Goal: Transaction & Acquisition: Purchase product/service

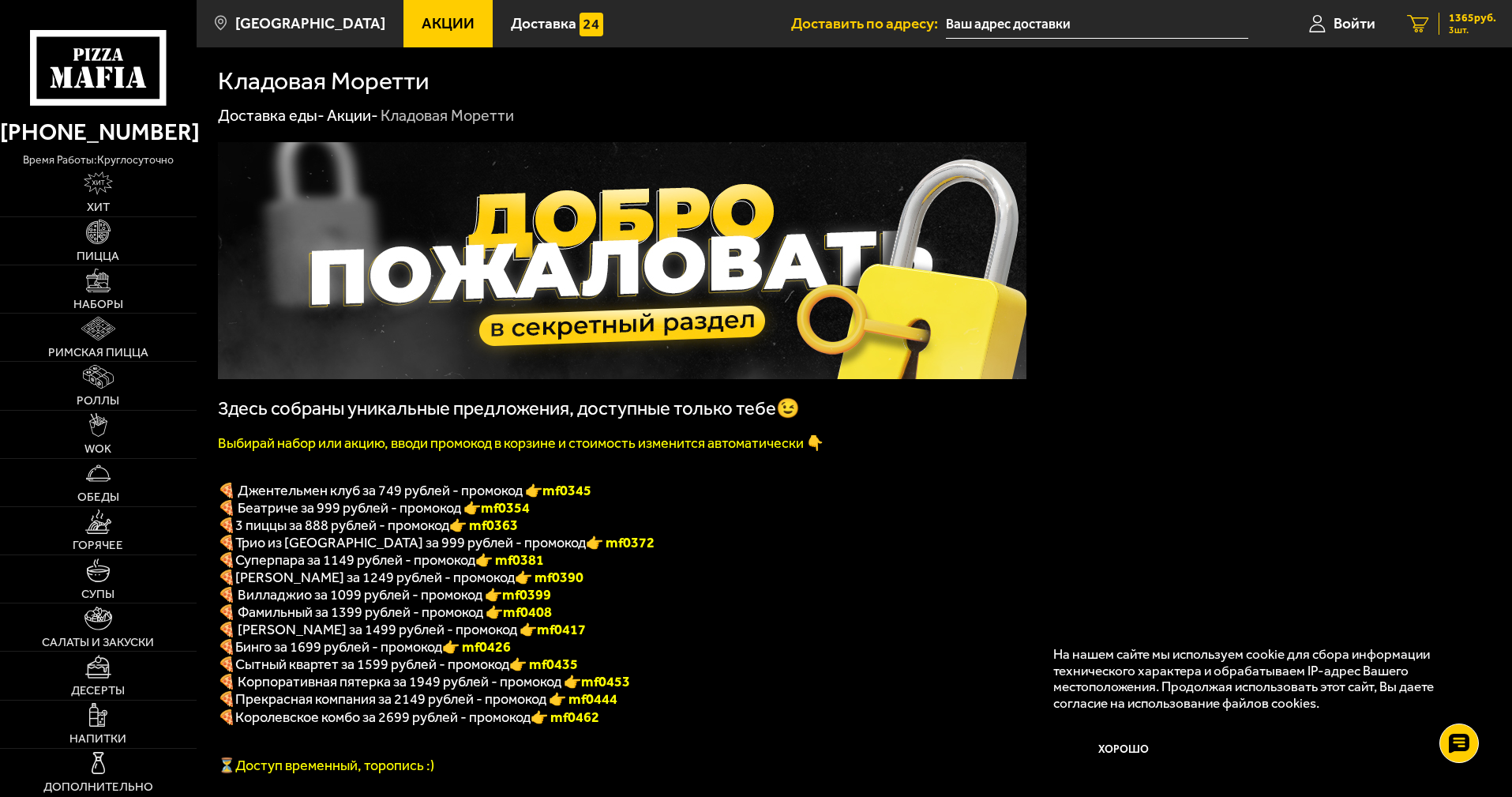
click at [1488, 30] on span "3 шт." at bounding box center [1473, 30] width 48 height 10
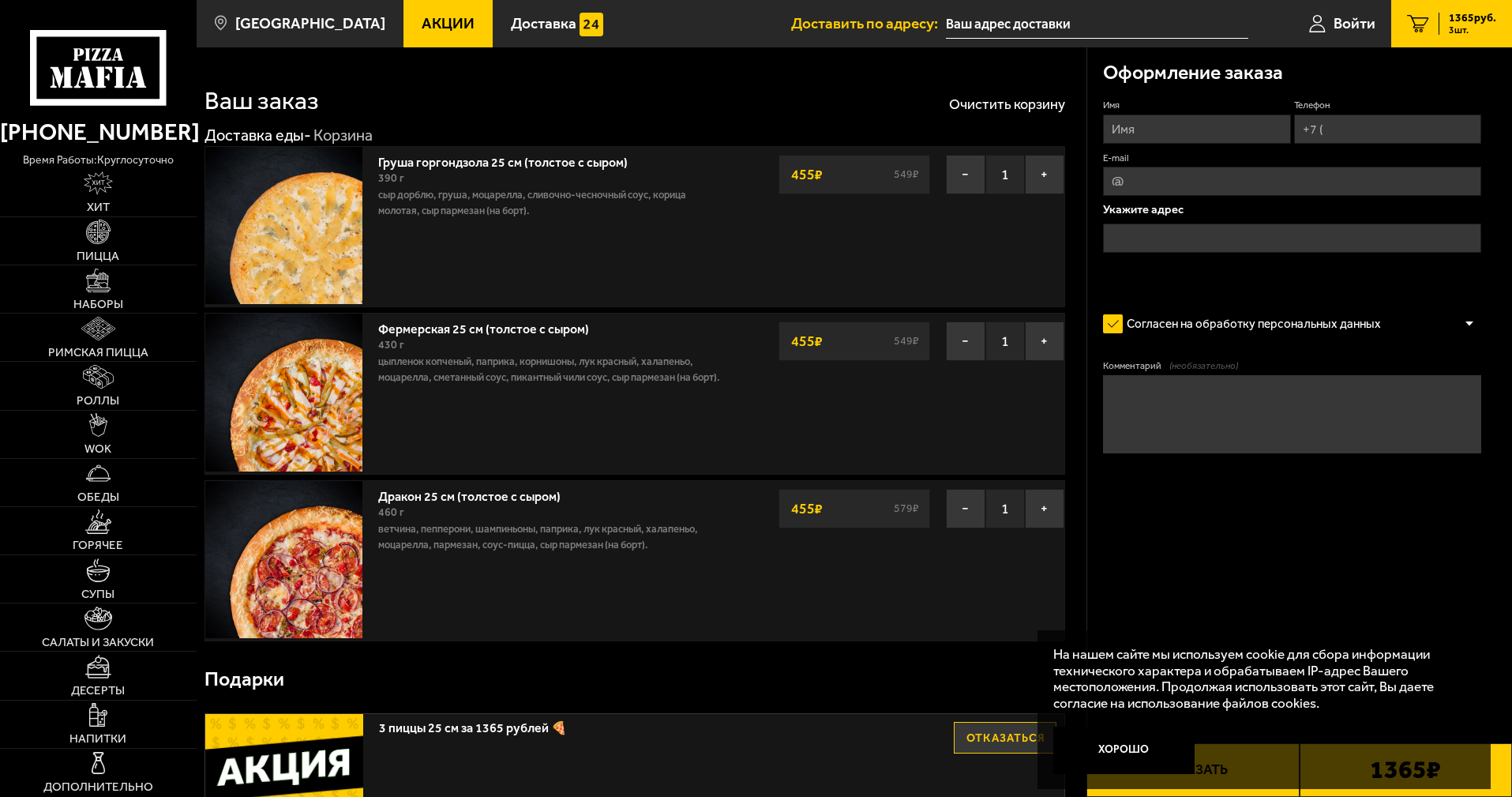
click at [1170, 128] on input "Имя" at bounding box center [1196, 129] width 188 height 30
type input "[PERSON_NAME]"
click at [1339, 123] on input "Телефон" at bounding box center [1387, 129] width 188 height 30
type input "[PHONE_NUMBER]"
click at [1306, 178] on input "E-mail" at bounding box center [1291, 181] width 378 height 30
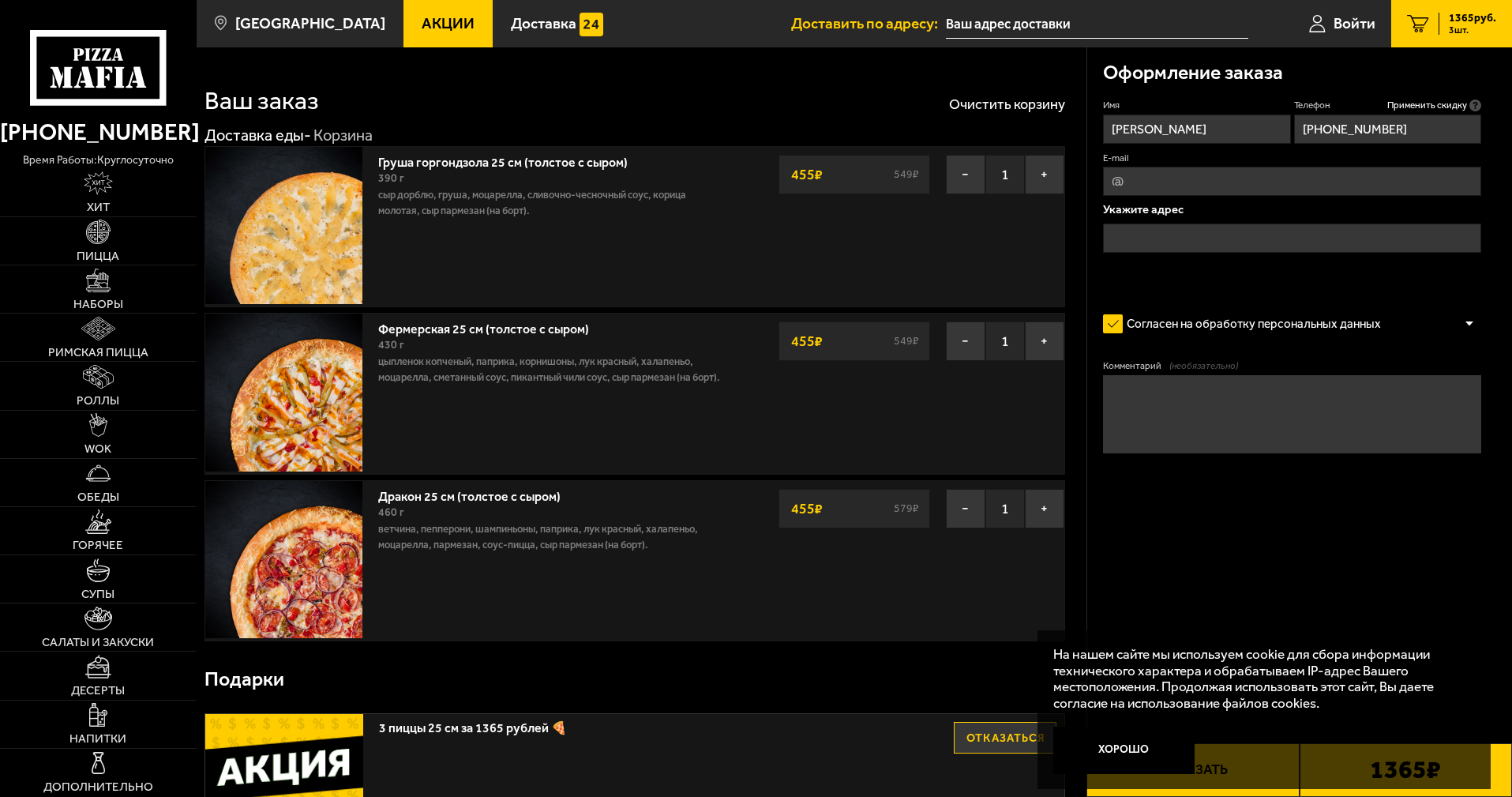
type input "[EMAIL_ADDRESS][DOMAIN_NAME]"
click at [1204, 239] on input "text" at bounding box center [1291, 238] width 378 height 30
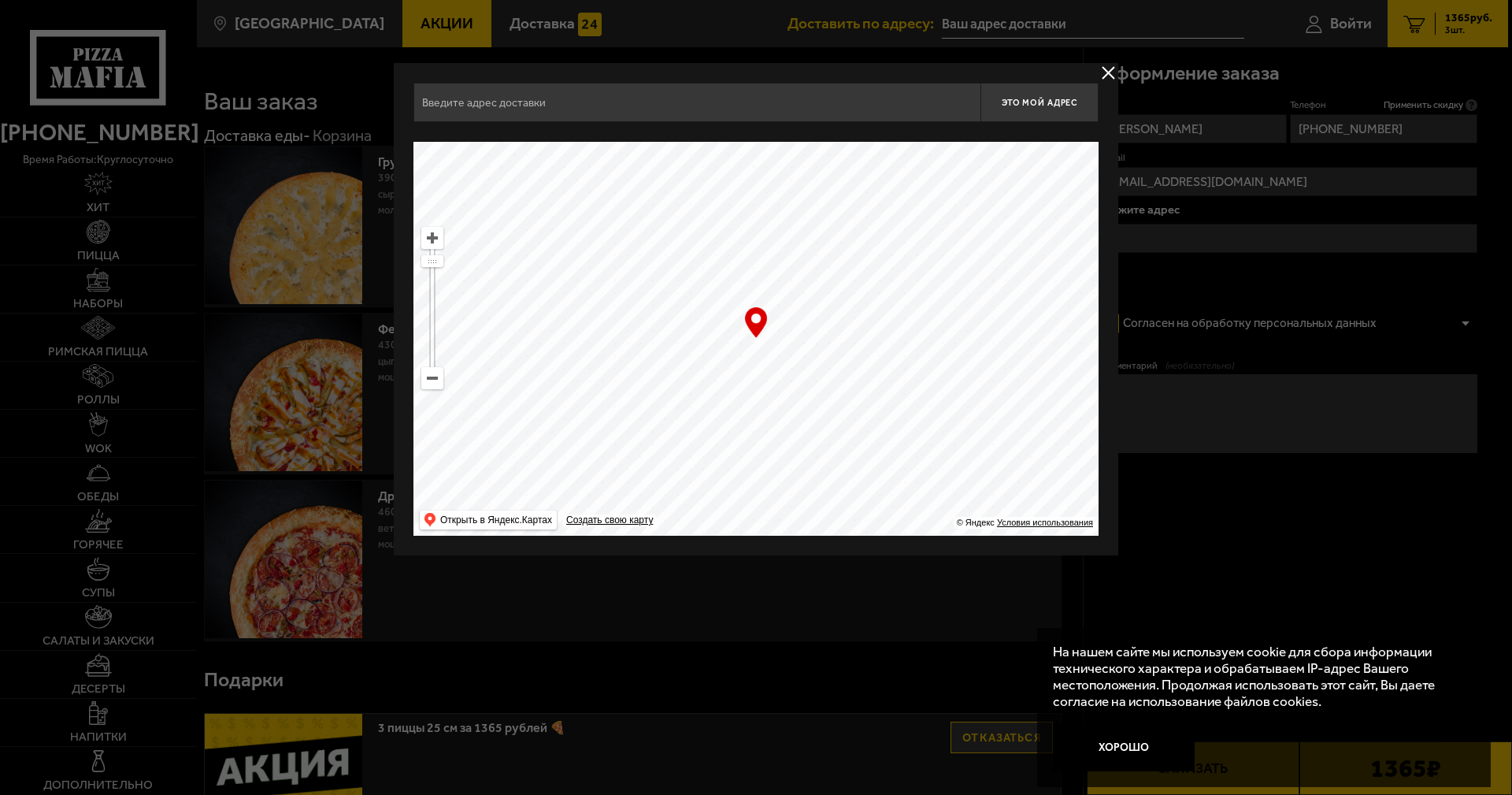
click at [431, 380] on ymaps at bounding box center [432, 378] width 21 height 21
drag, startPoint x: 786, startPoint y: 423, endPoint x: 938, endPoint y: 63, distance: 390.8
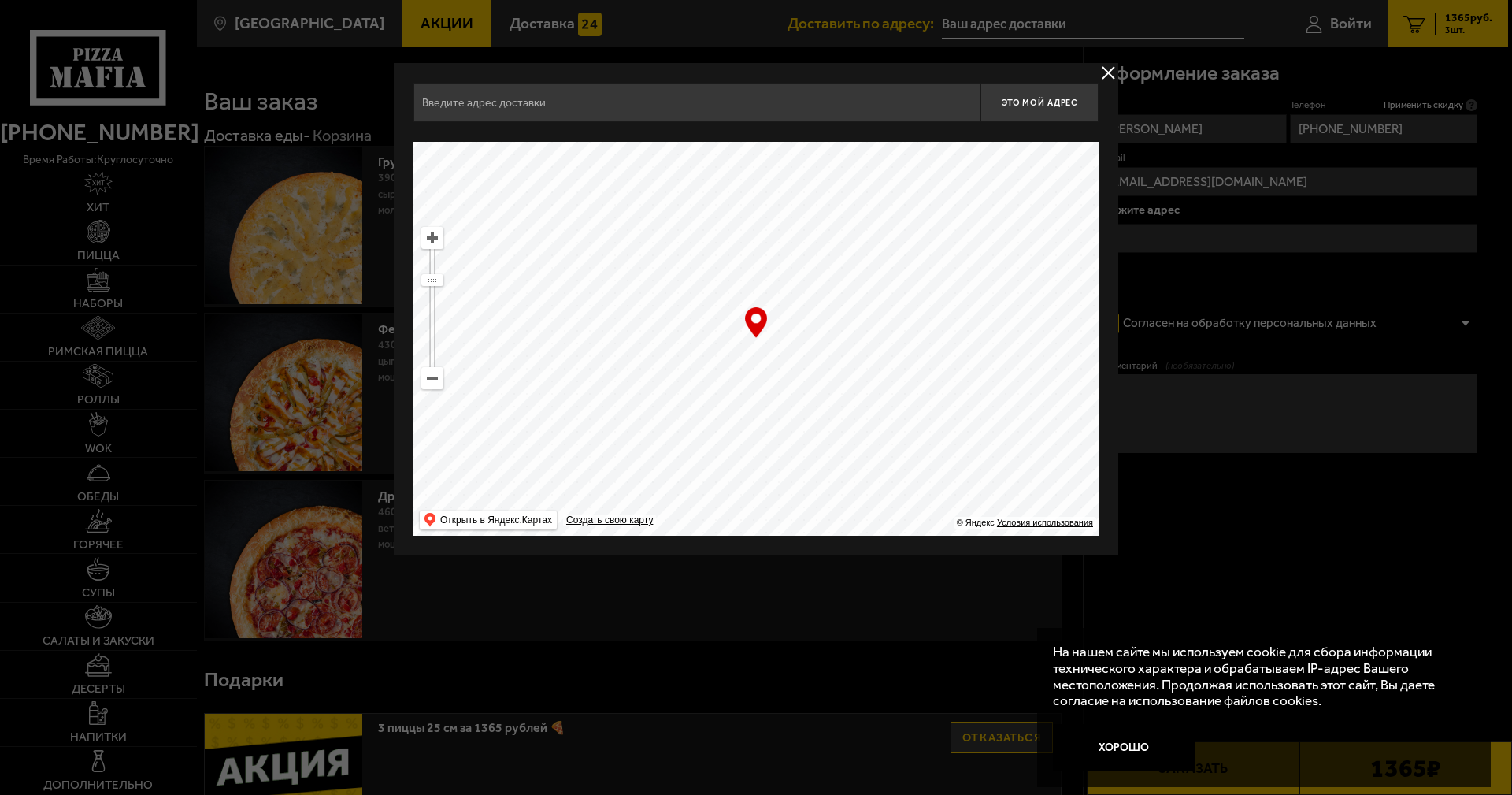
click at [965, 0] on html "[PHONE_NUMBER] время работы: круглосуточно [PERSON_NAME] Наборы Римская пицца Р…" at bounding box center [756, 711] width 1512 height 1424
type input "[STREET_ADDRESS]"
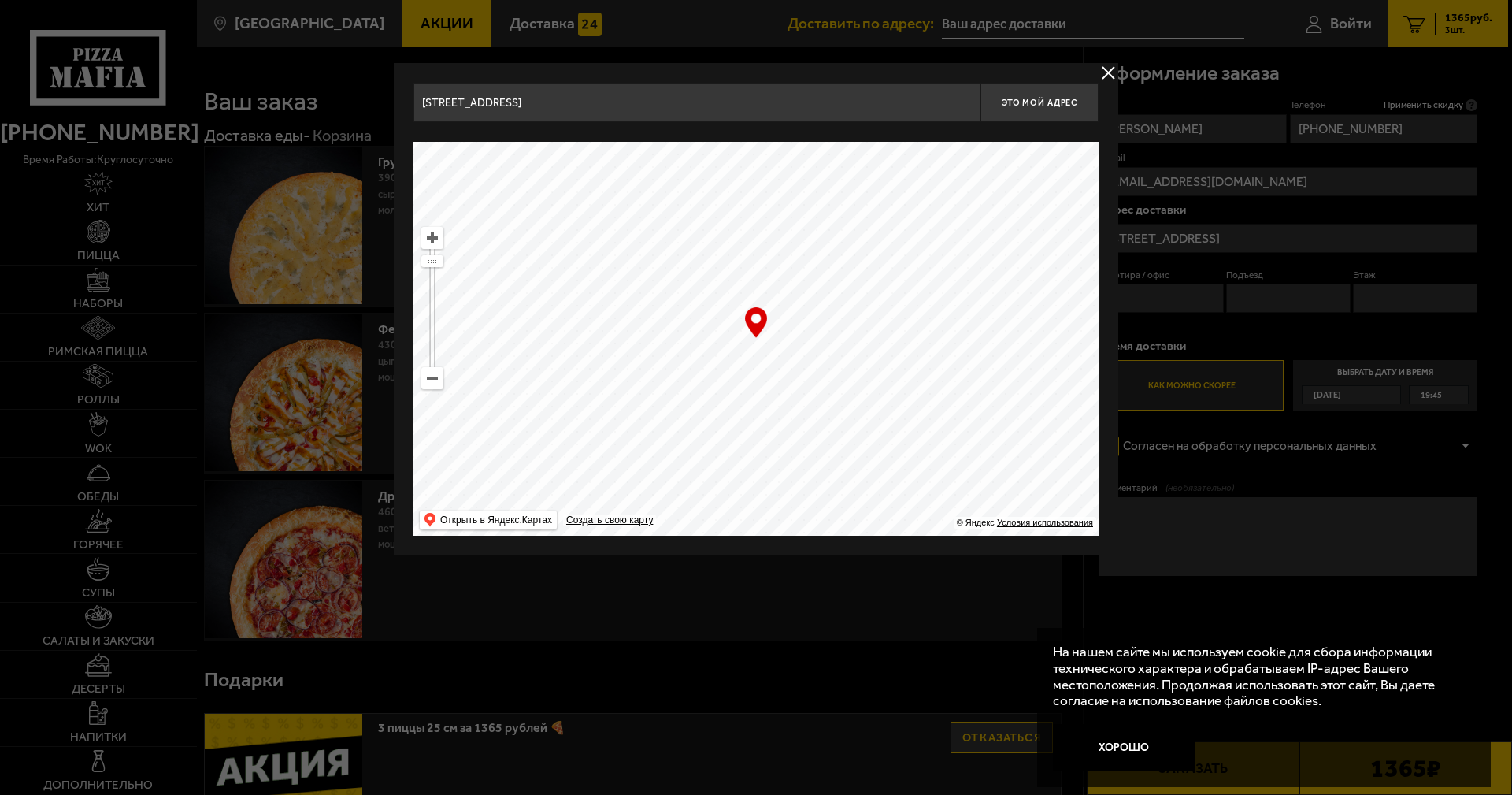
drag, startPoint x: 721, startPoint y: 459, endPoint x: 912, endPoint y: 348, distance: 220.9
click at [912, 348] on ymaps at bounding box center [755, 338] width 685 height 394
click at [431, 385] on ymaps at bounding box center [432, 378] width 21 height 21
click at [433, 383] on ymaps at bounding box center [432, 378] width 21 height 21
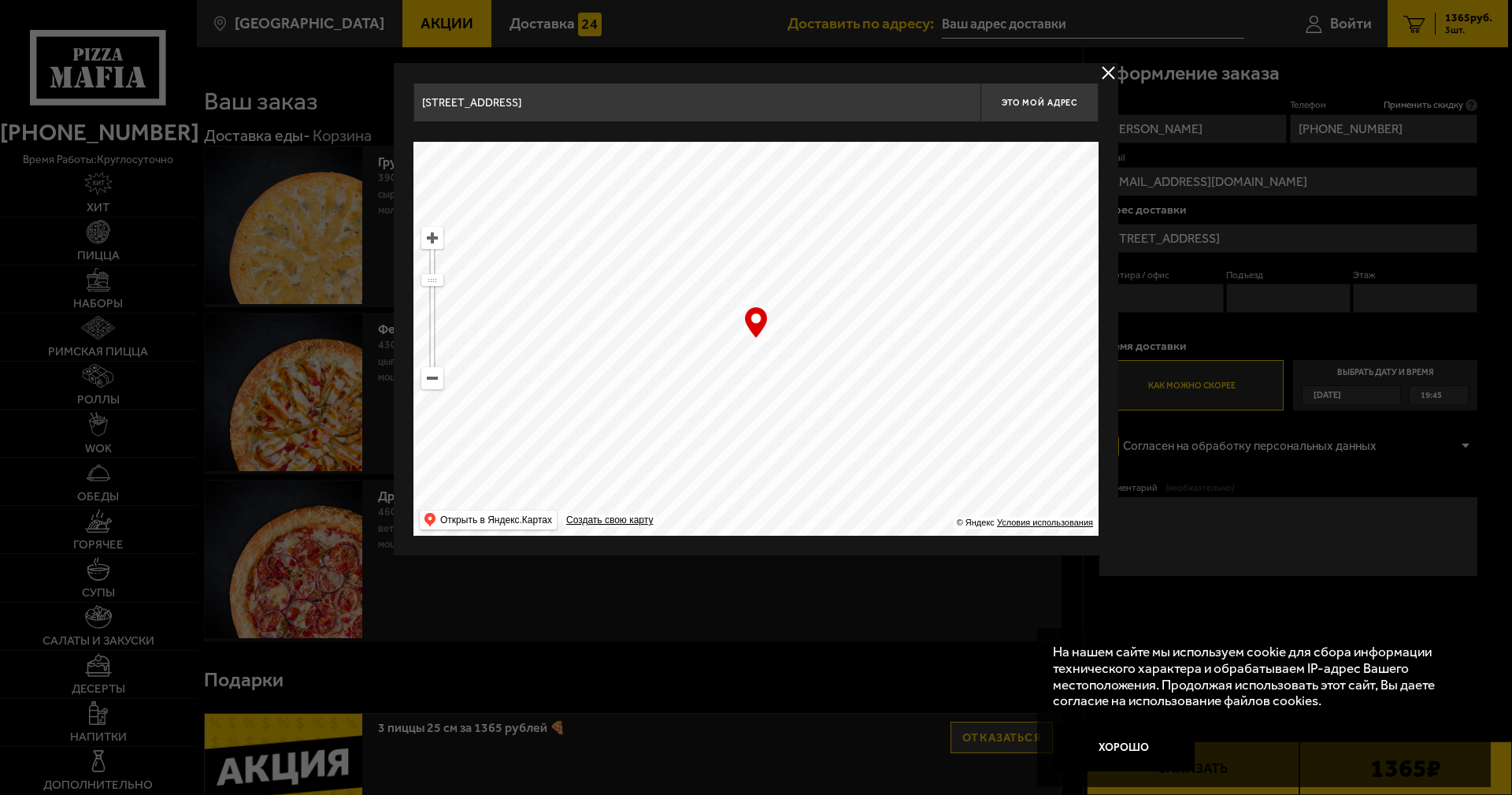
click at [433, 383] on ymaps at bounding box center [432, 378] width 21 height 21
drag, startPoint x: 811, startPoint y: 454, endPoint x: 936, endPoint y: 324, distance: 180.3
click at [936, 324] on ymaps at bounding box center [755, 338] width 685 height 394
type input "[STREET_ADDRESS]"
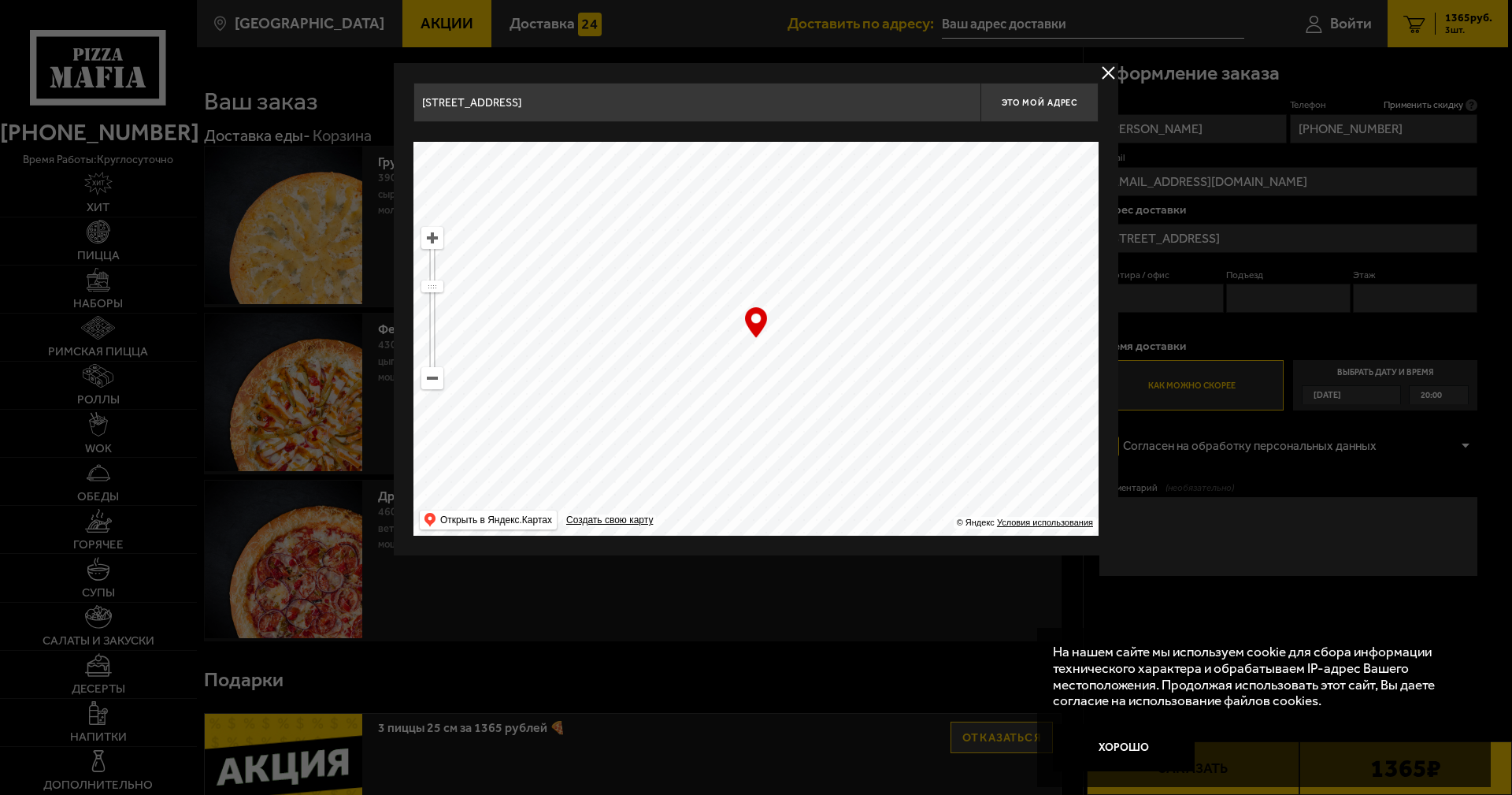
click at [439, 241] on ymaps at bounding box center [432, 238] width 21 height 21
click at [439, 240] on ymaps at bounding box center [432, 238] width 21 height 21
drag, startPoint x: 809, startPoint y: 443, endPoint x: 1149, endPoint y: 178, distance: 431.1
click at [1149, 178] on main "Санкт-Петербург Все Акции Доставка Личный кабинет Акции Доставка Доставить по а…" at bounding box center [852, 711] width 1313 height 1423
click at [833, 358] on ymaps at bounding box center [755, 338] width 685 height 394
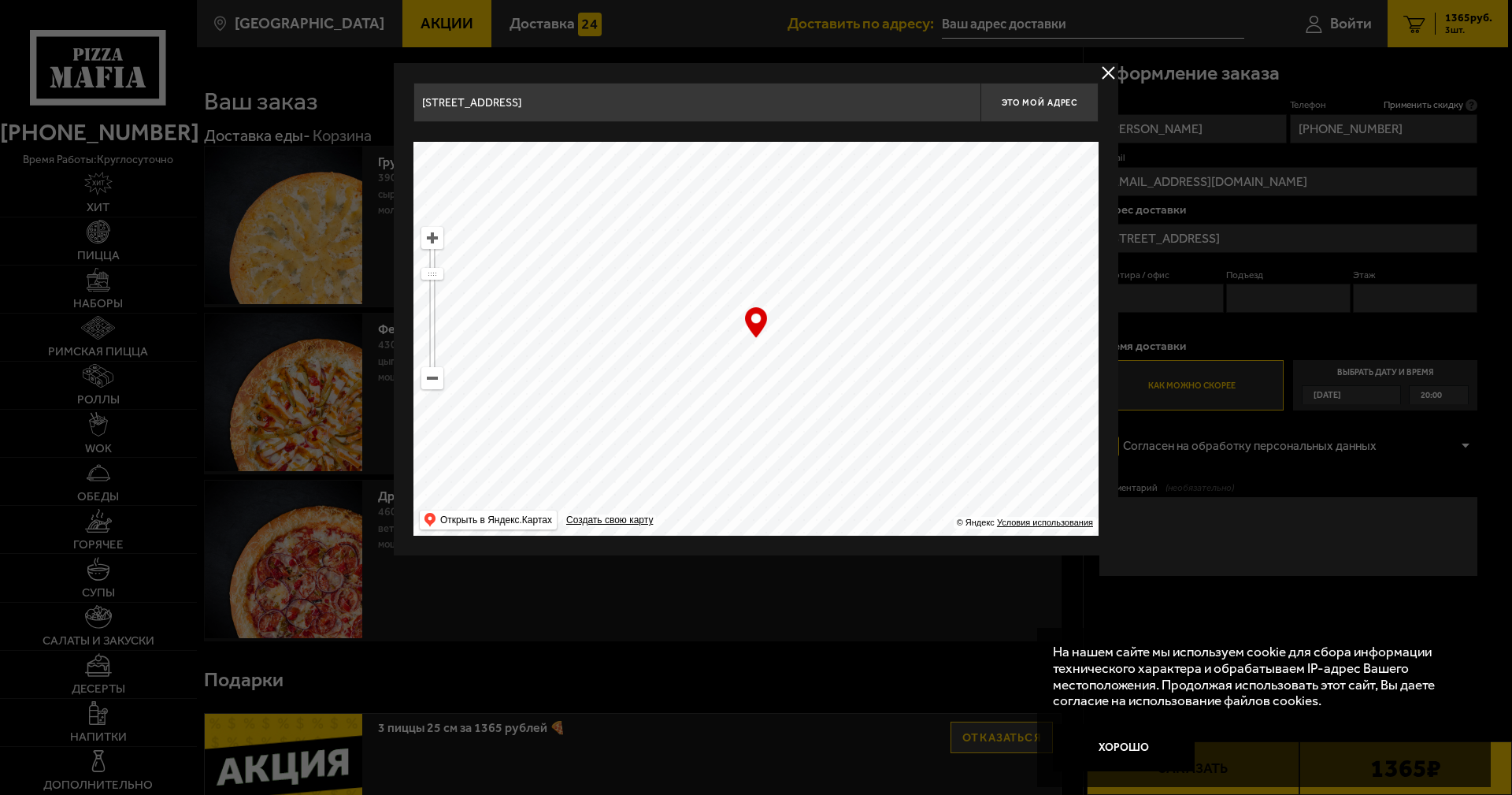
click at [431, 233] on ymaps at bounding box center [432, 238] width 21 height 21
drag, startPoint x: 746, startPoint y: 218, endPoint x: 745, endPoint y: 374, distance: 156.0
click at [745, 374] on ymaps at bounding box center [755, 338] width 685 height 394
type input "[STREET_ADDRESS]"
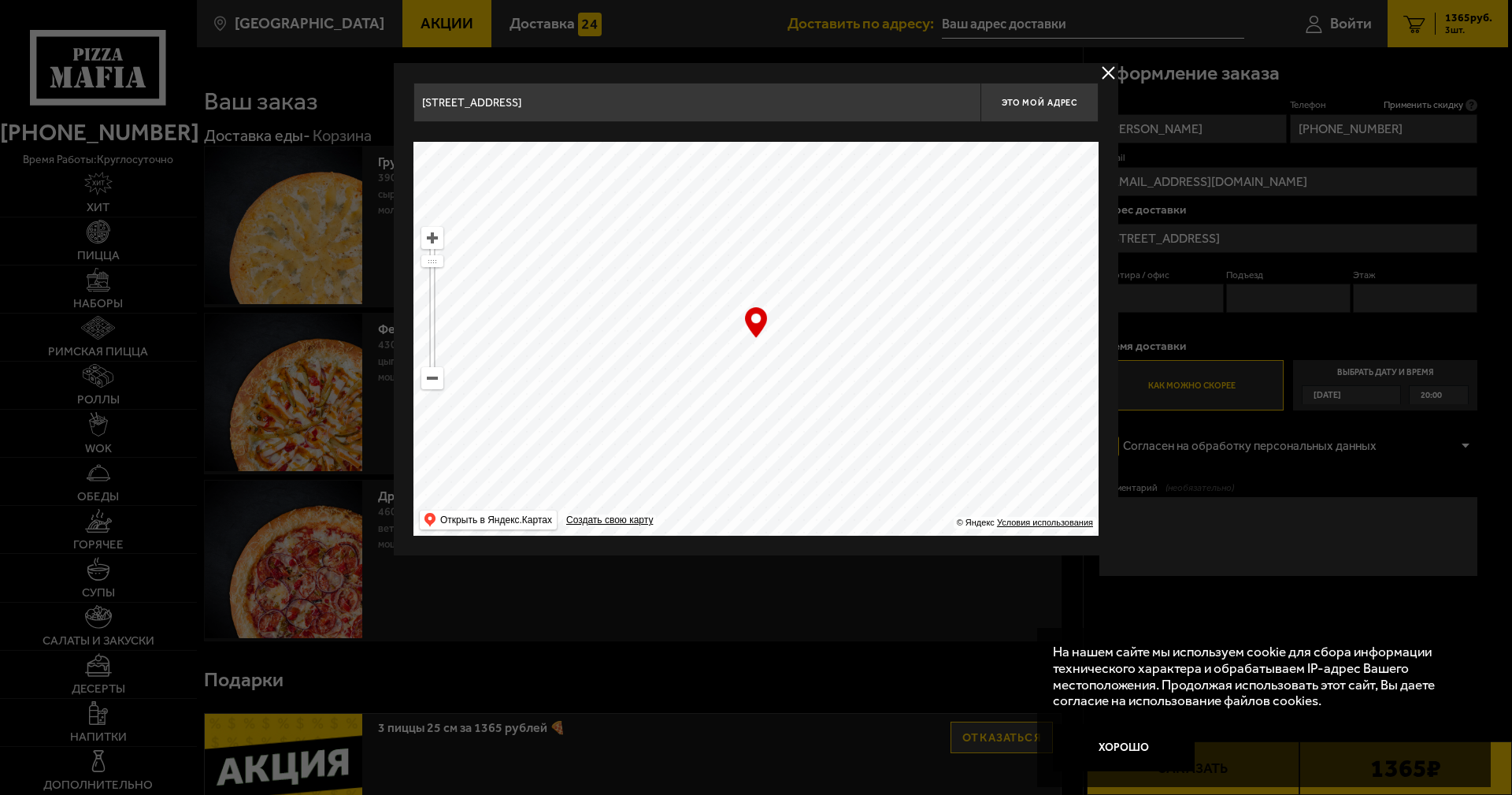
type input "[STREET_ADDRESS]"
click at [432, 235] on ymaps at bounding box center [432, 238] width 21 height 21
drag, startPoint x: 704, startPoint y: 252, endPoint x: 718, endPoint y: 362, distance: 110.9
click at [718, 362] on ymaps at bounding box center [755, 338] width 685 height 394
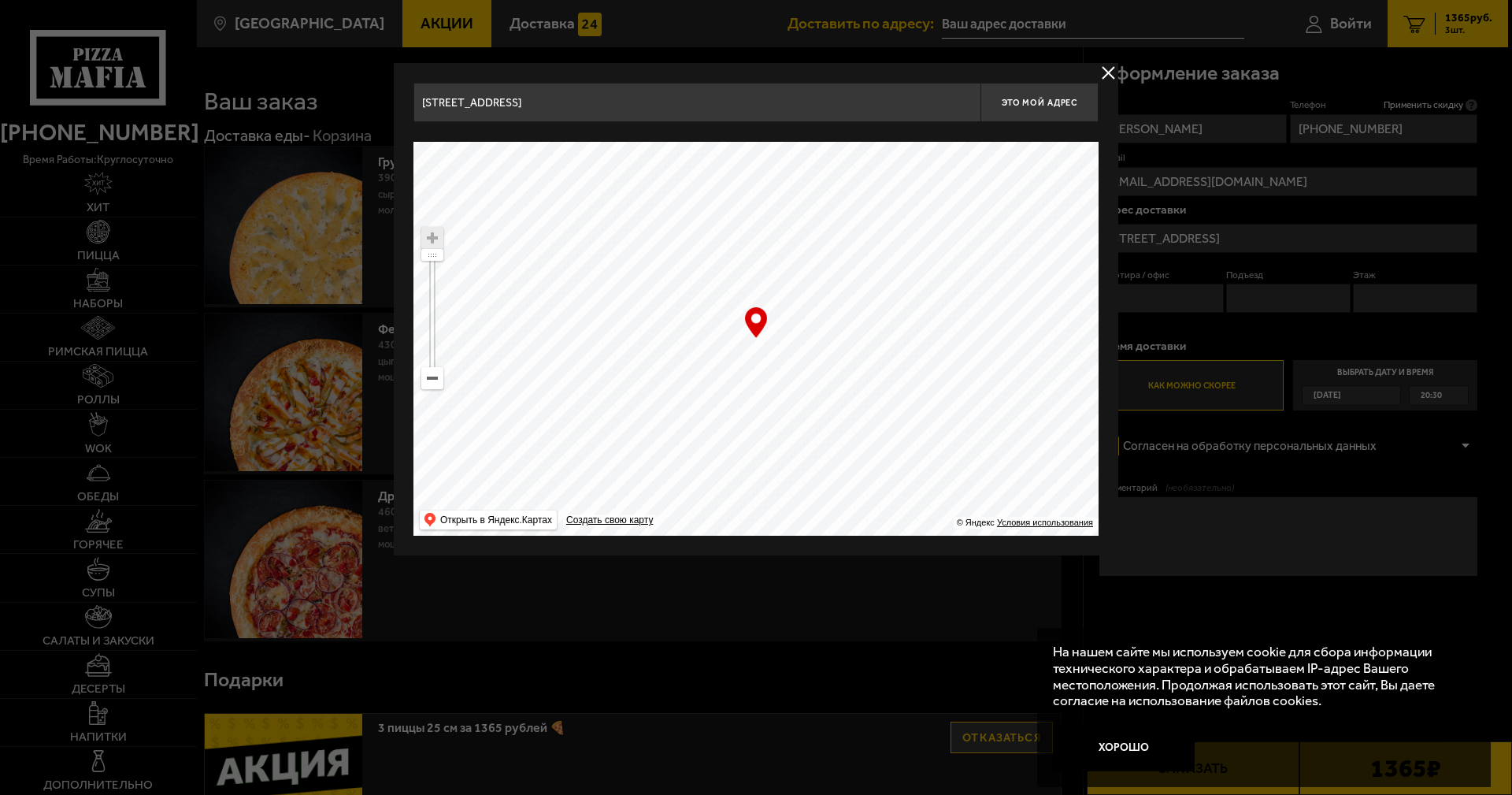
type input "[STREET_ADDRESS]"
click at [1034, 108] on button "Это мой адрес" at bounding box center [1039, 102] width 118 height 39
type input "[STREET_ADDRESS]"
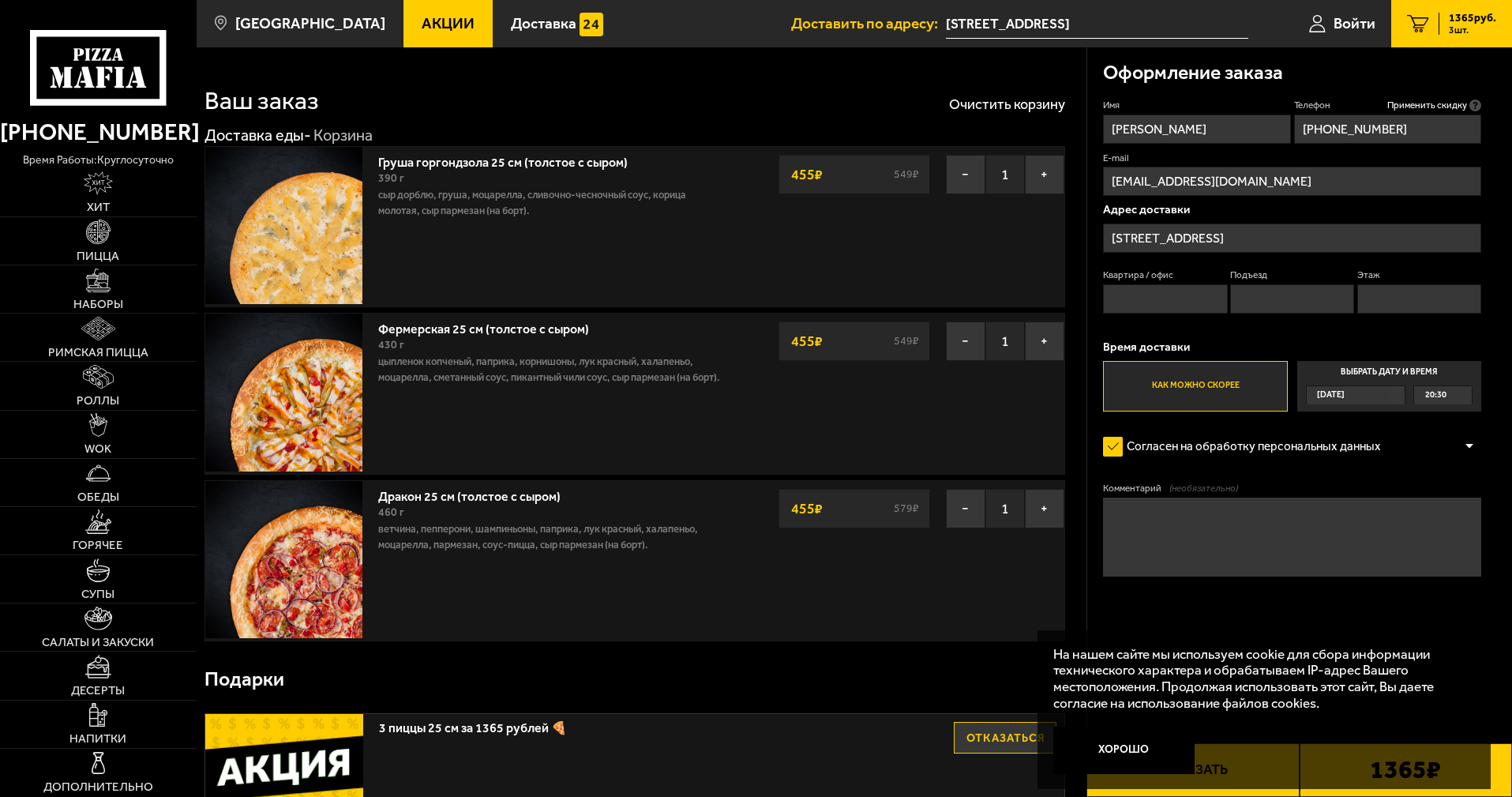
click at [1180, 308] on input "Квартира / офис" at bounding box center [1164, 299] width 124 height 30
type input "67"
click at [1382, 301] on input "Этаж" at bounding box center [1419, 299] width 124 height 30
type input "10"
click at [1439, 401] on span "20:30" at bounding box center [1436, 394] width 21 height 18
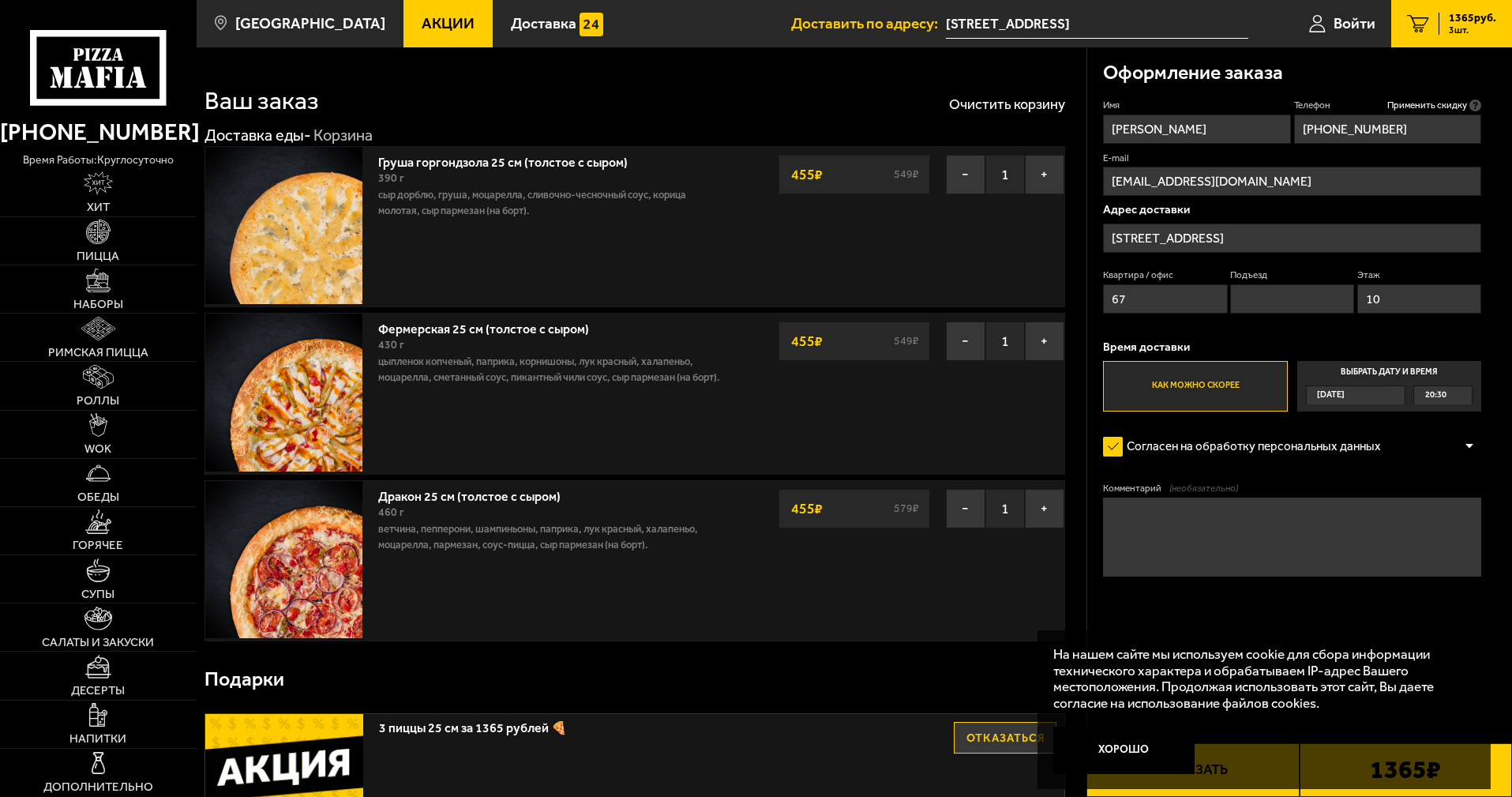
click at [0, 0] on input "Выбрать дату и время [DATE] 20:30" at bounding box center [0, 0] width 0 height 0
click at [1439, 374] on label "Выбрать дату и время [DATE] 20:30" at bounding box center [1388, 386] width 184 height 50
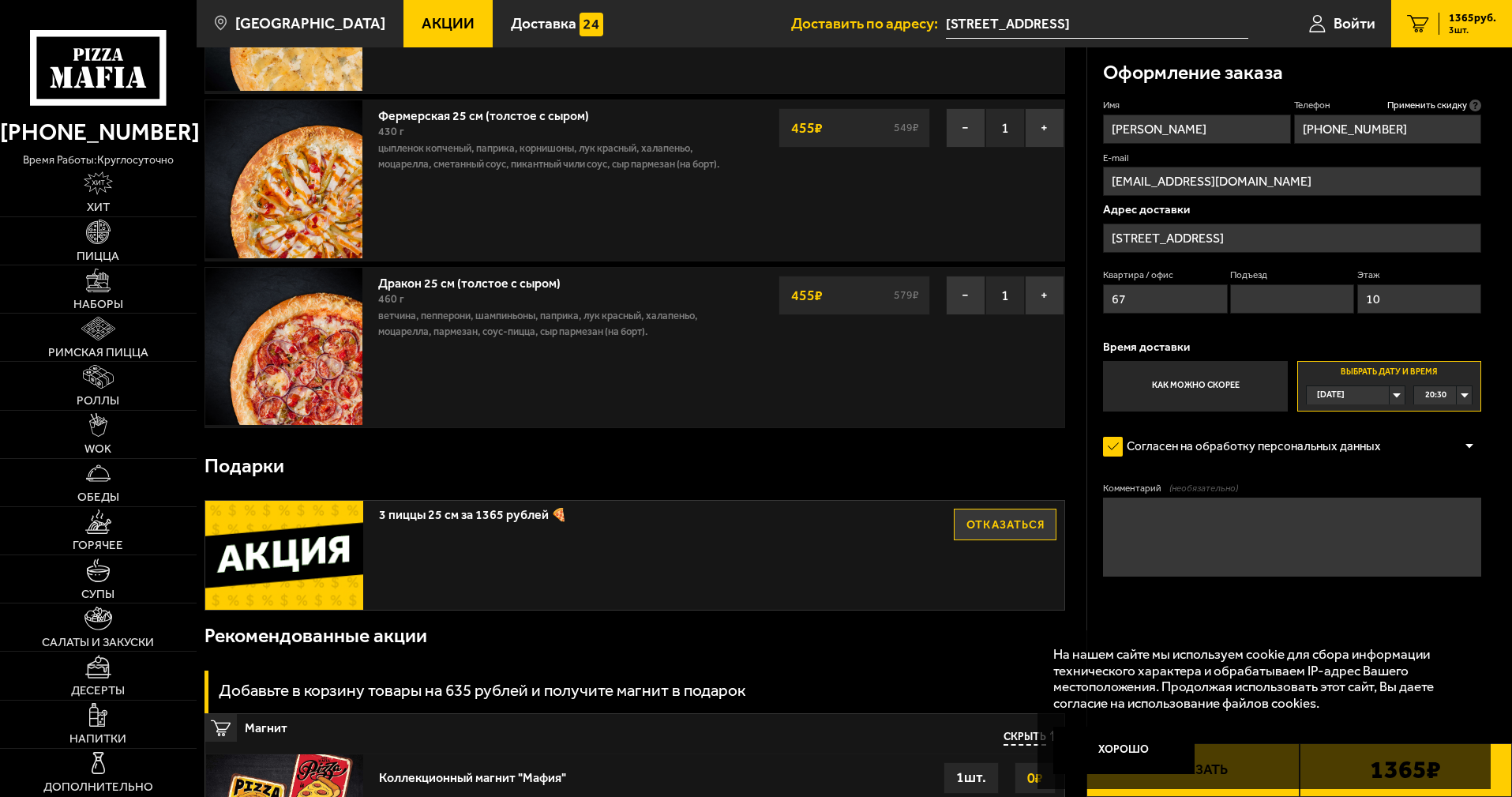
scroll to position [395, 0]
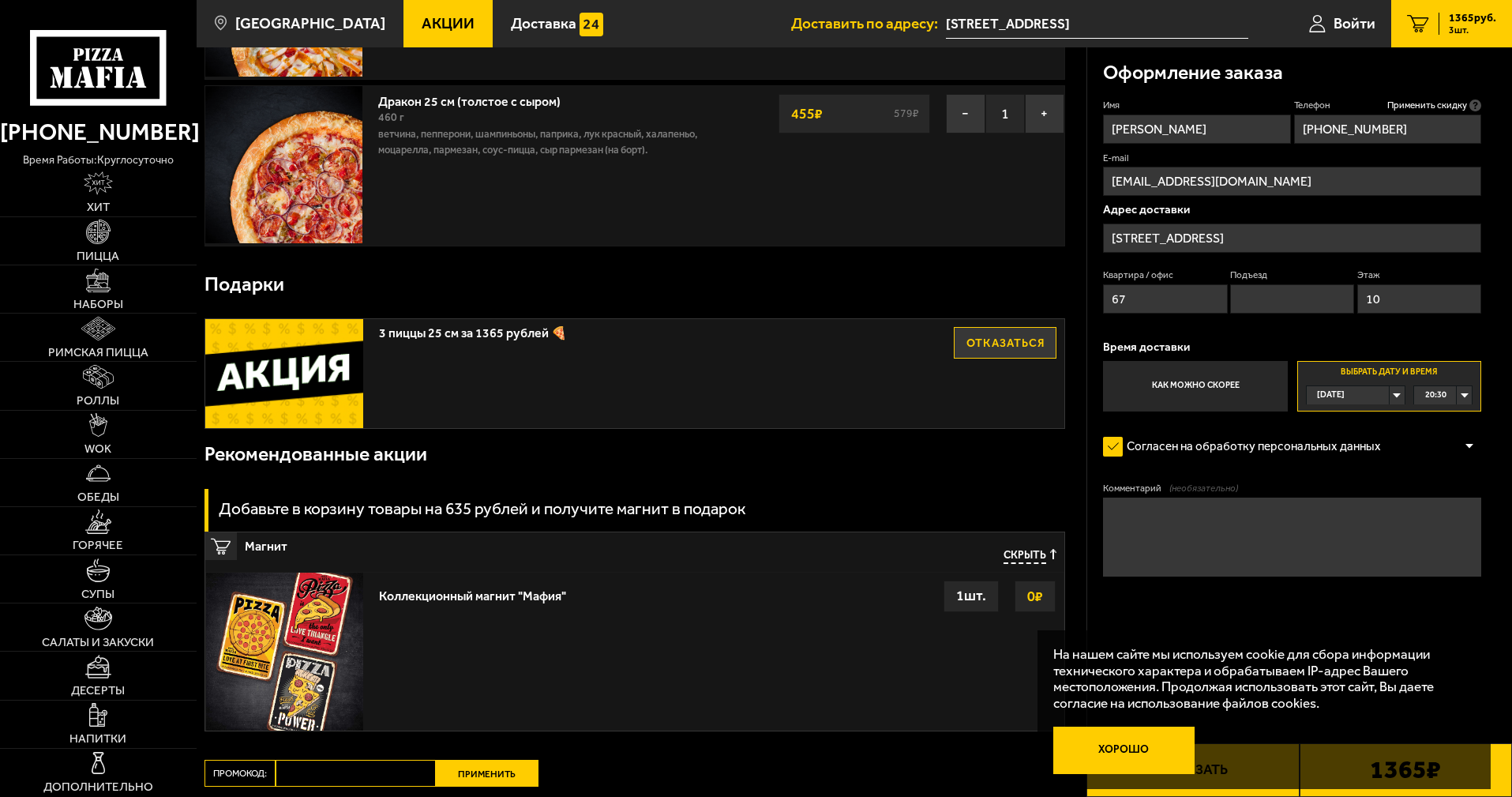
click at [1150, 751] on button "Хорошо" at bounding box center [1124, 750] width 142 height 48
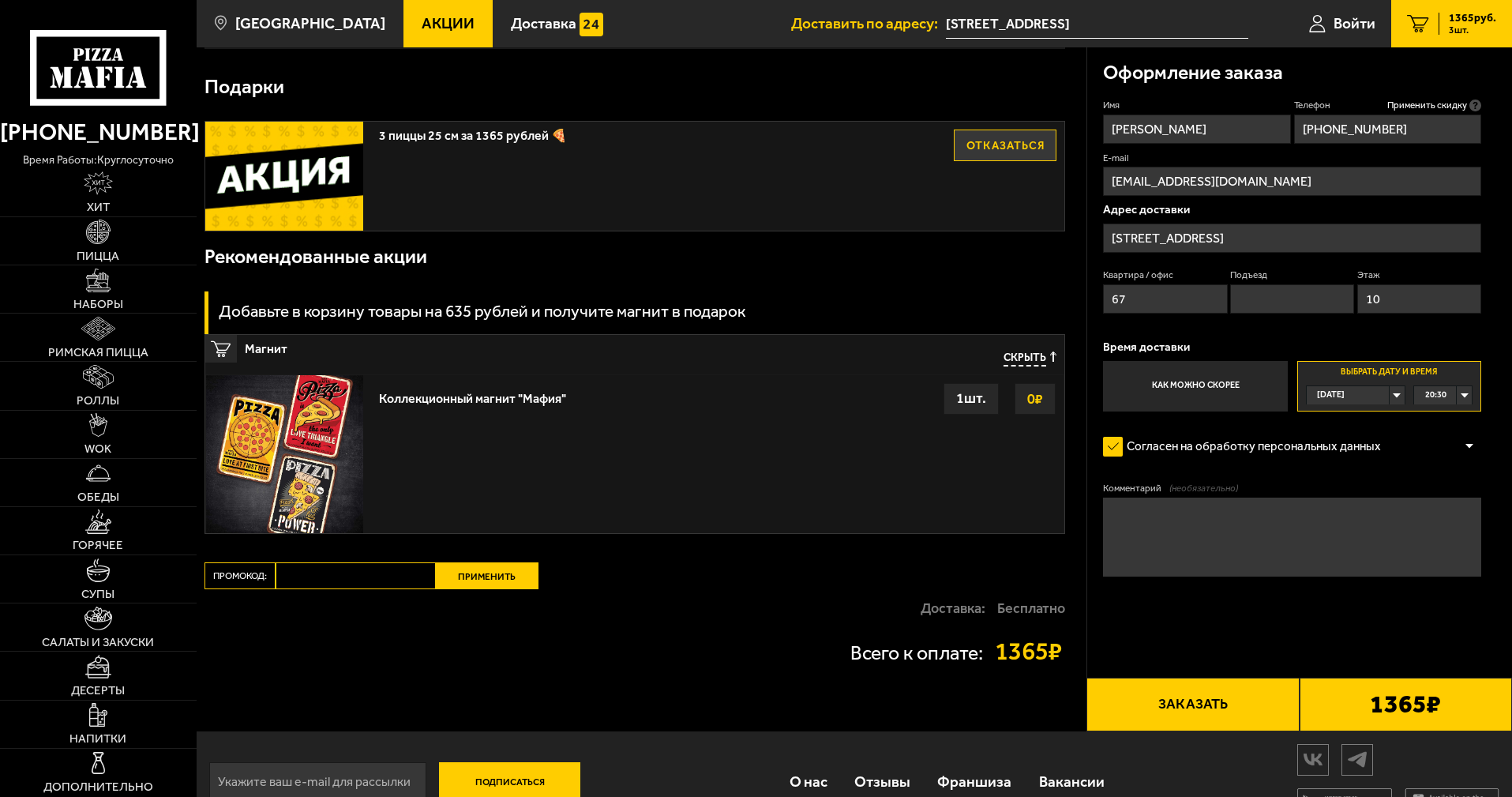
scroll to position [631, 0]
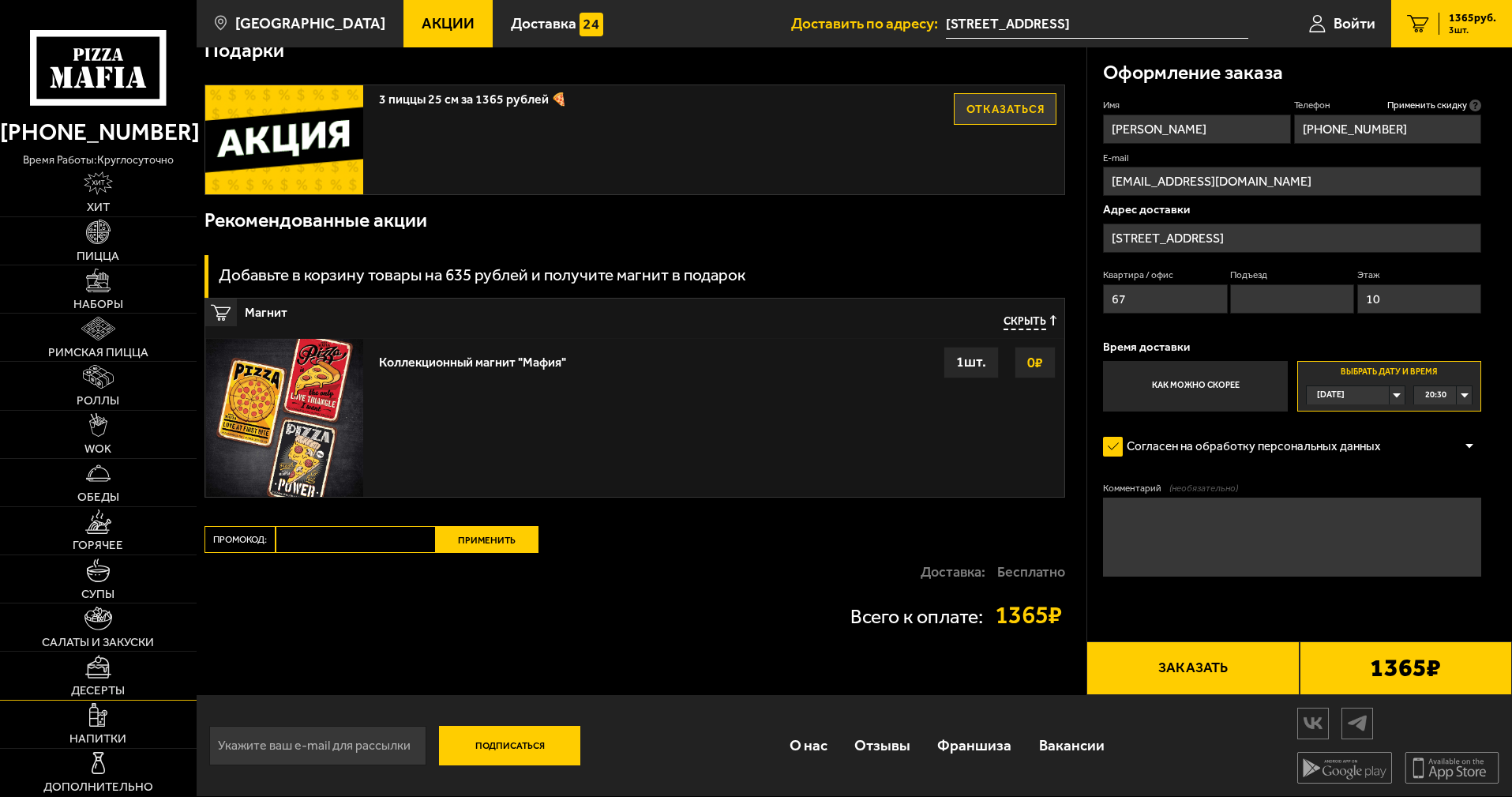
click at [129, 683] on link "Десерты" at bounding box center [98, 675] width 196 height 48
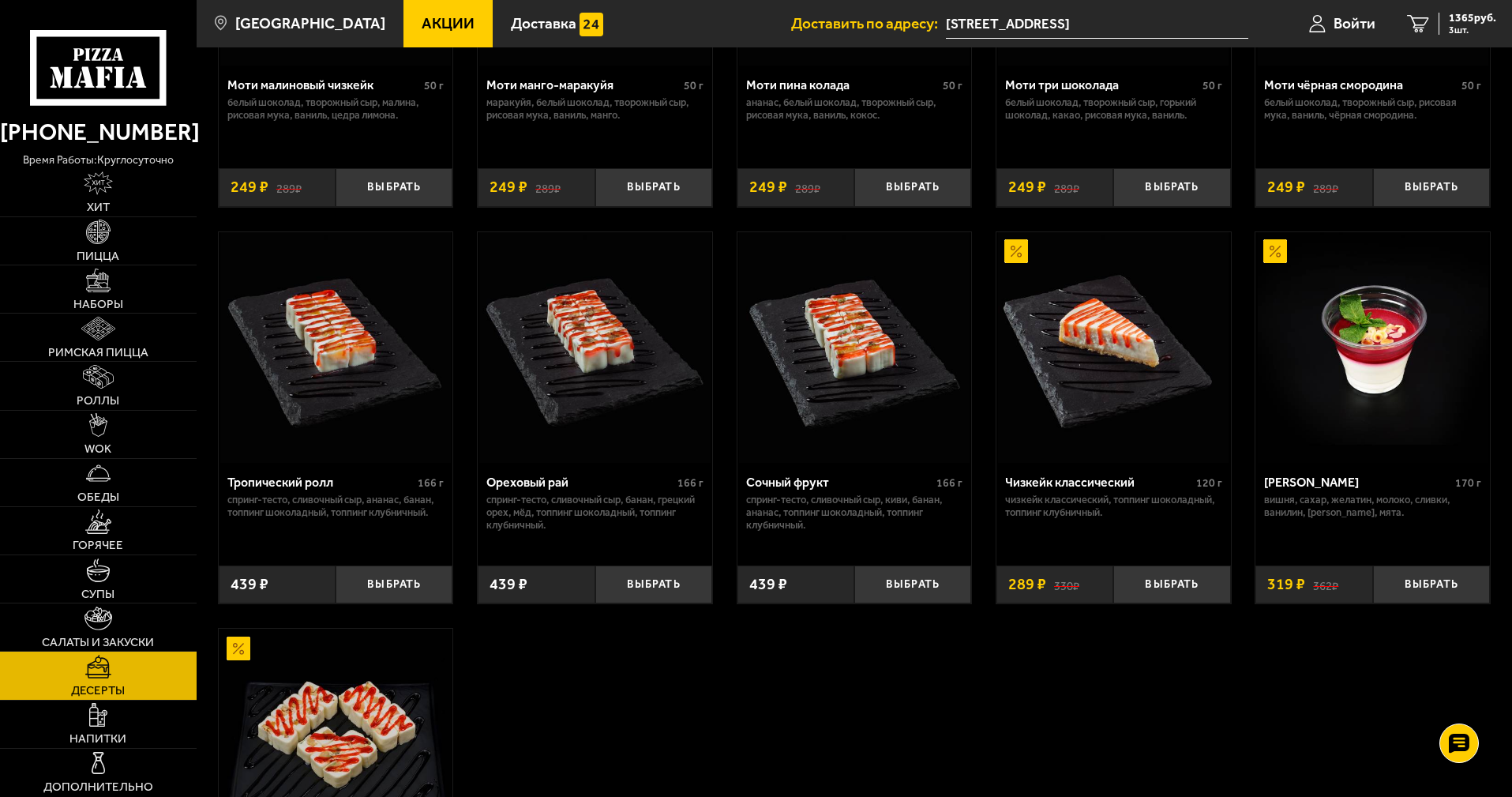
scroll to position [316, 0]
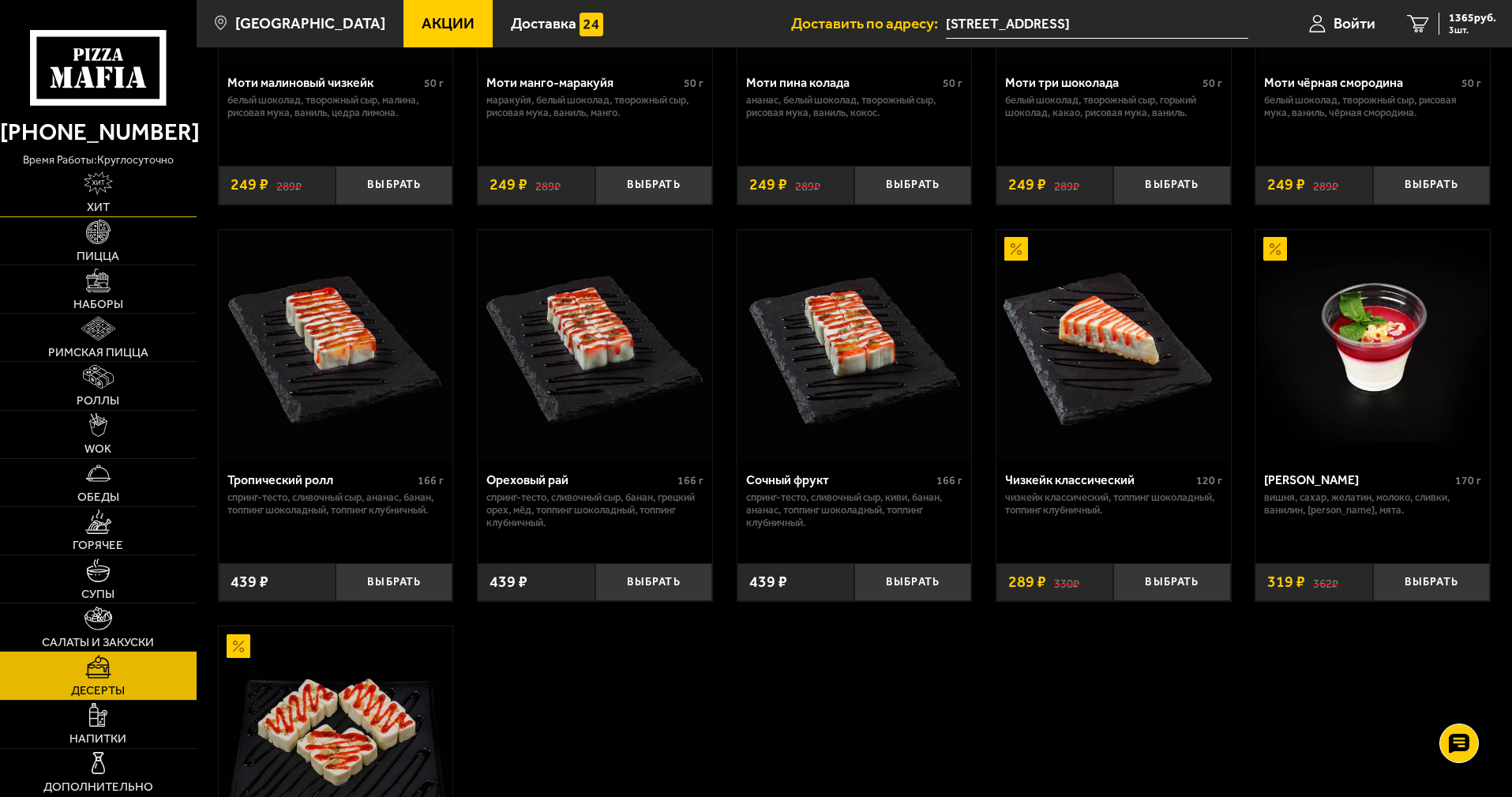
click at [131, 193] on link "Хит" at bounding box center [98, 192] width 196 height 48
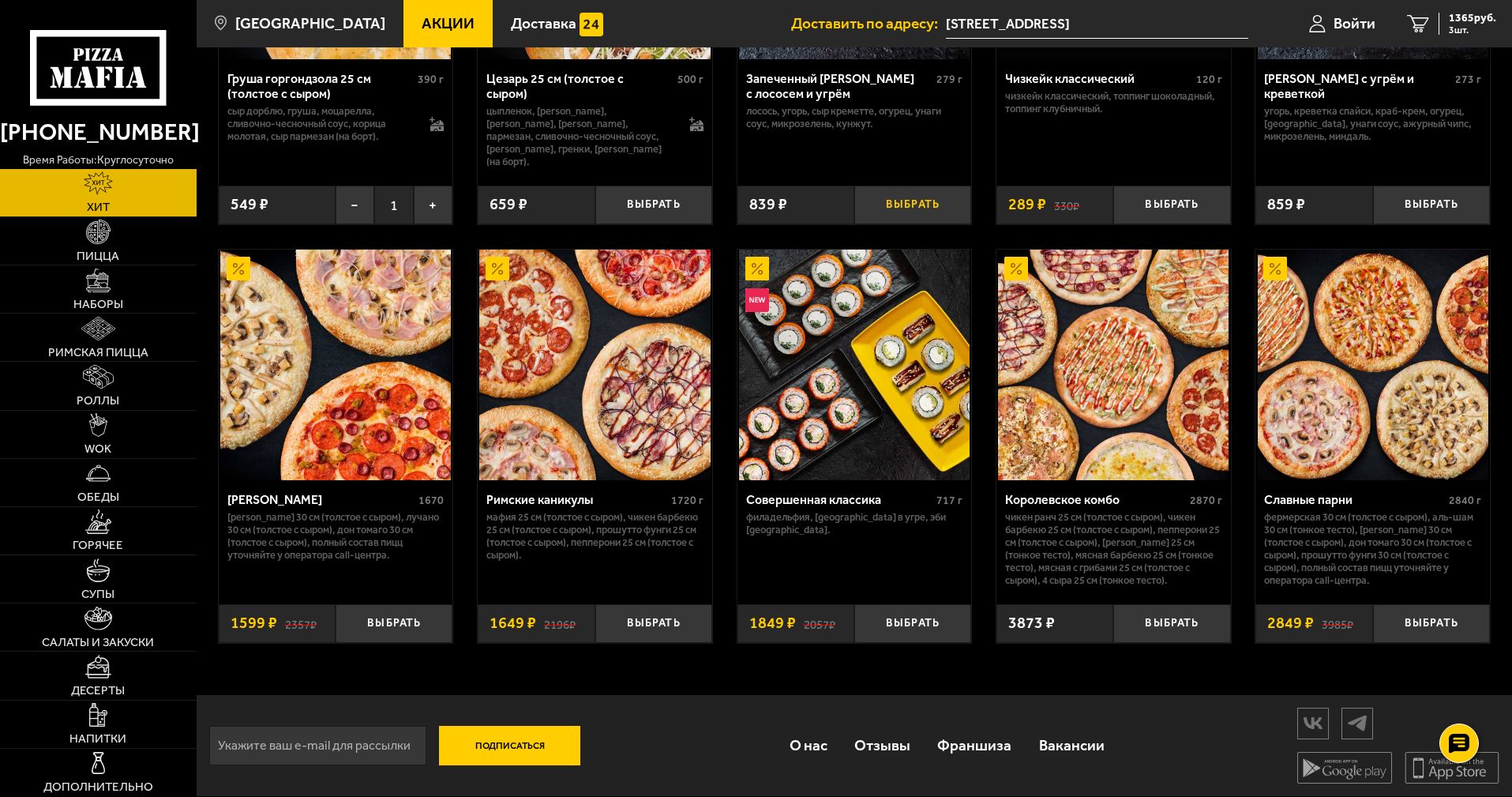
scroll to position [747, 0]
click at [104, 687] on span "Десерты" at bounding box center [98, 690] width 53 height 11
